Goal: Task Accomplishment & Management: Manage account settings

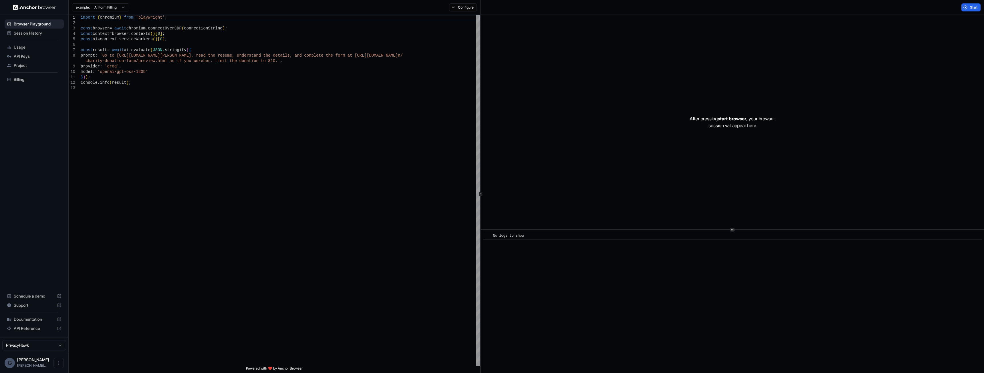
click at [17, 56] on span "API Keys" at bounding box center [38, 57] width 48 height 6
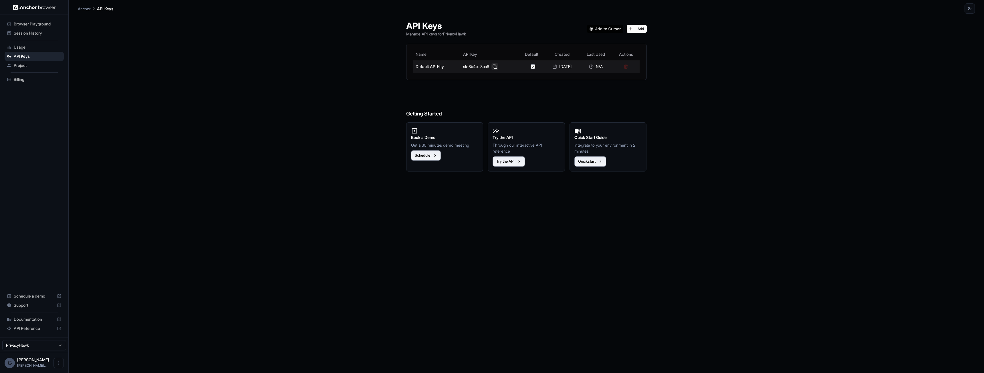
click at [492, 67] on button at bounding box center [495, 66] width 7 height 7
click at [242, 226] on div "API Keys Manage API keys for PrivacyHawk Add Name API Key Default Created Last …" at bounding box center [526, 194] width 897 height 360
